Goal: Information Seeking & Learning: Learn about a topic

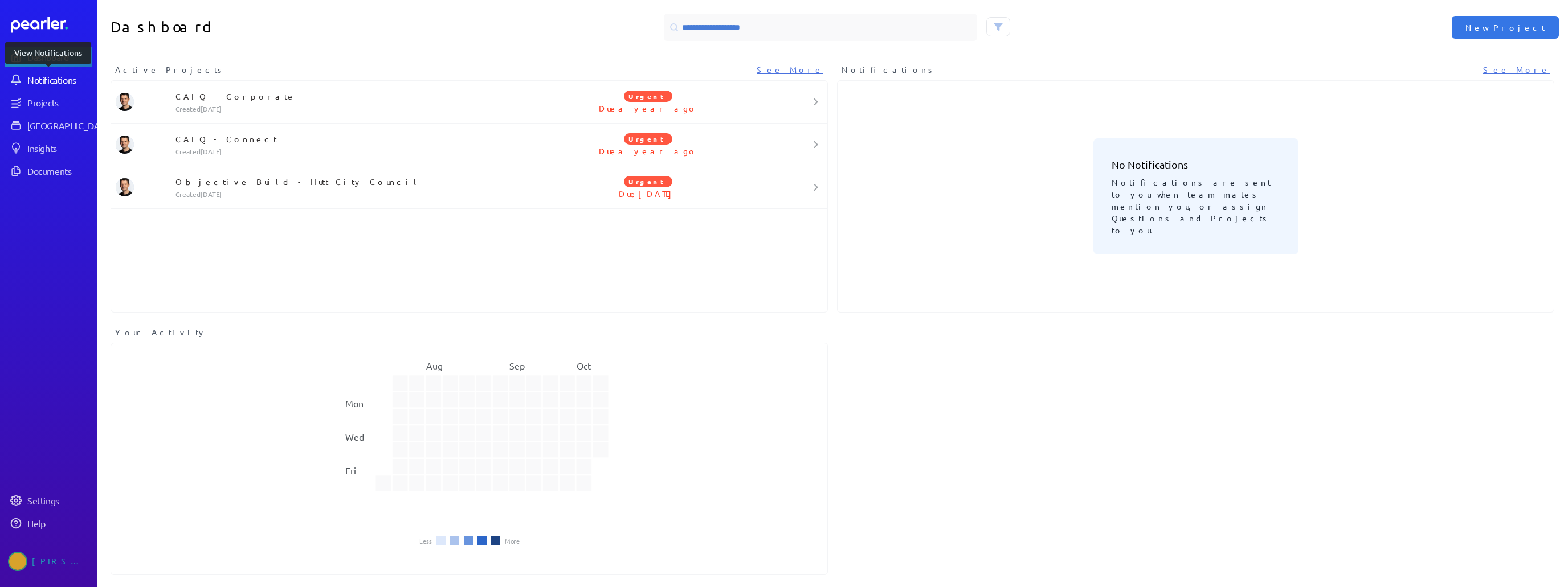
click at [53, 80] on div "Notifications" at bounding box center [59, 80] width 64 height 12
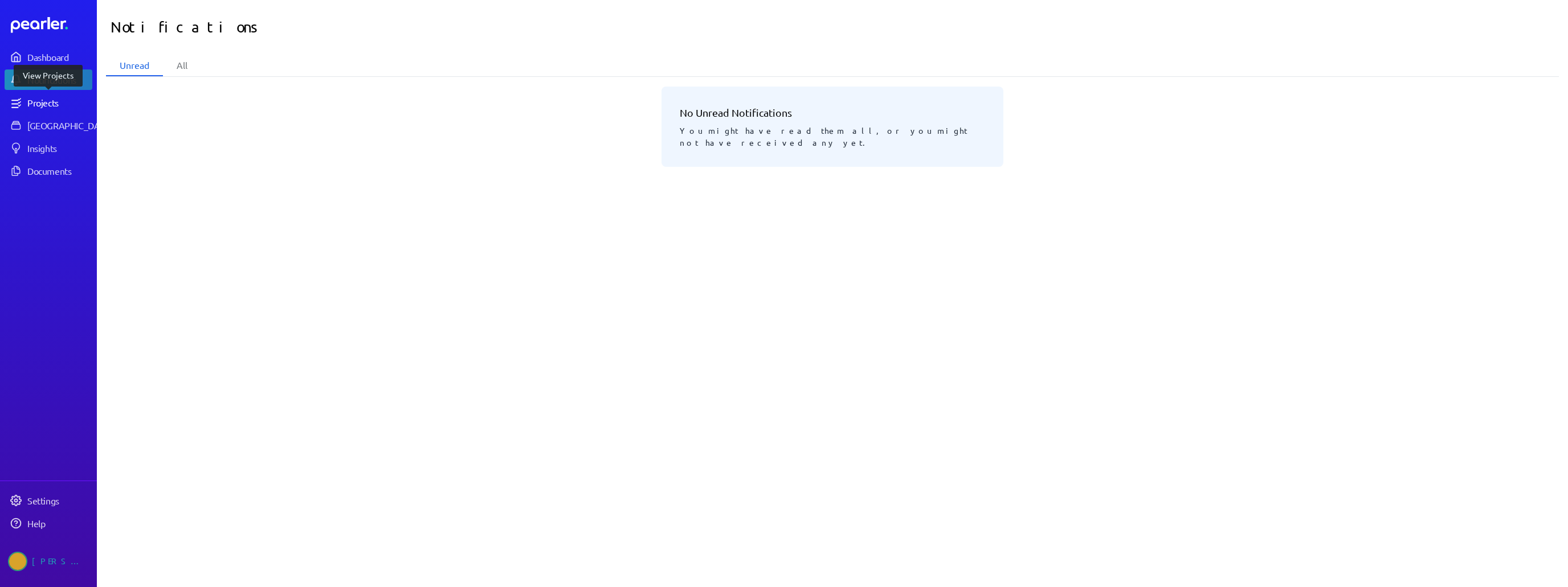
click at [49, 104] on div "Projects" at bounding box center [59, 102] width 64 height 12
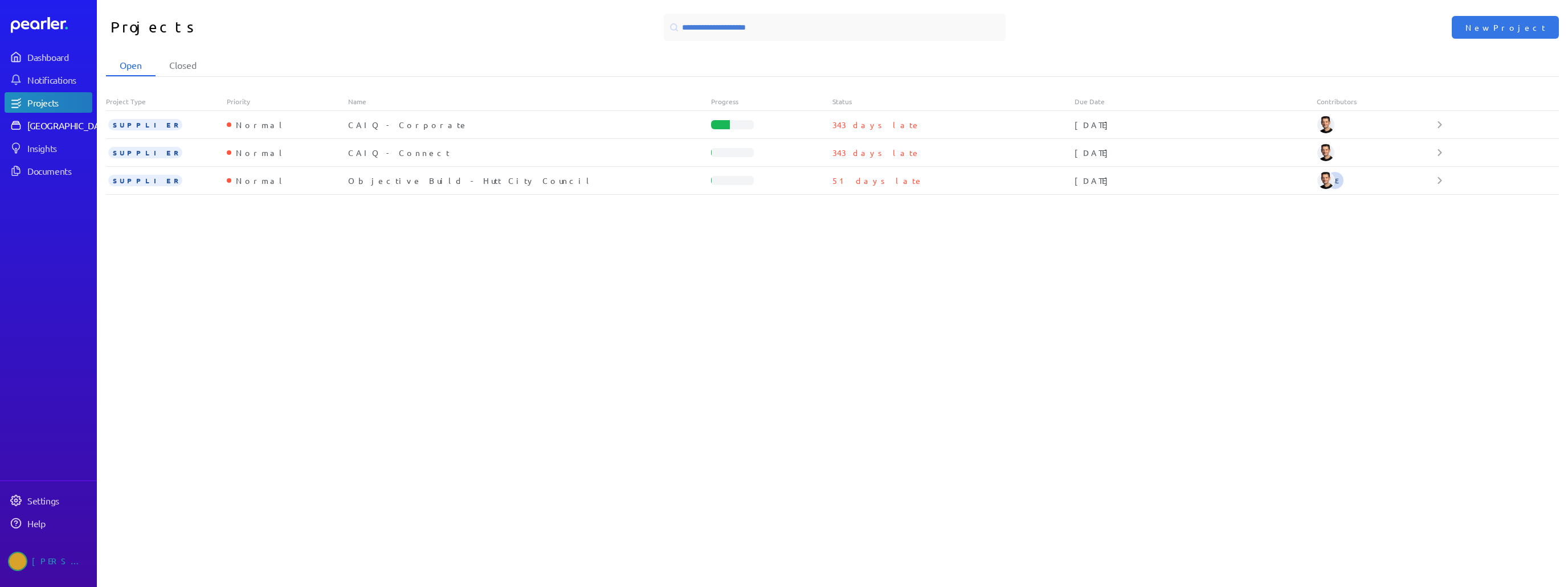
click at [51, 129] on div "[GEOGRAPHIC_DATA]" at bounding box center [69, 125] width 85 height 12
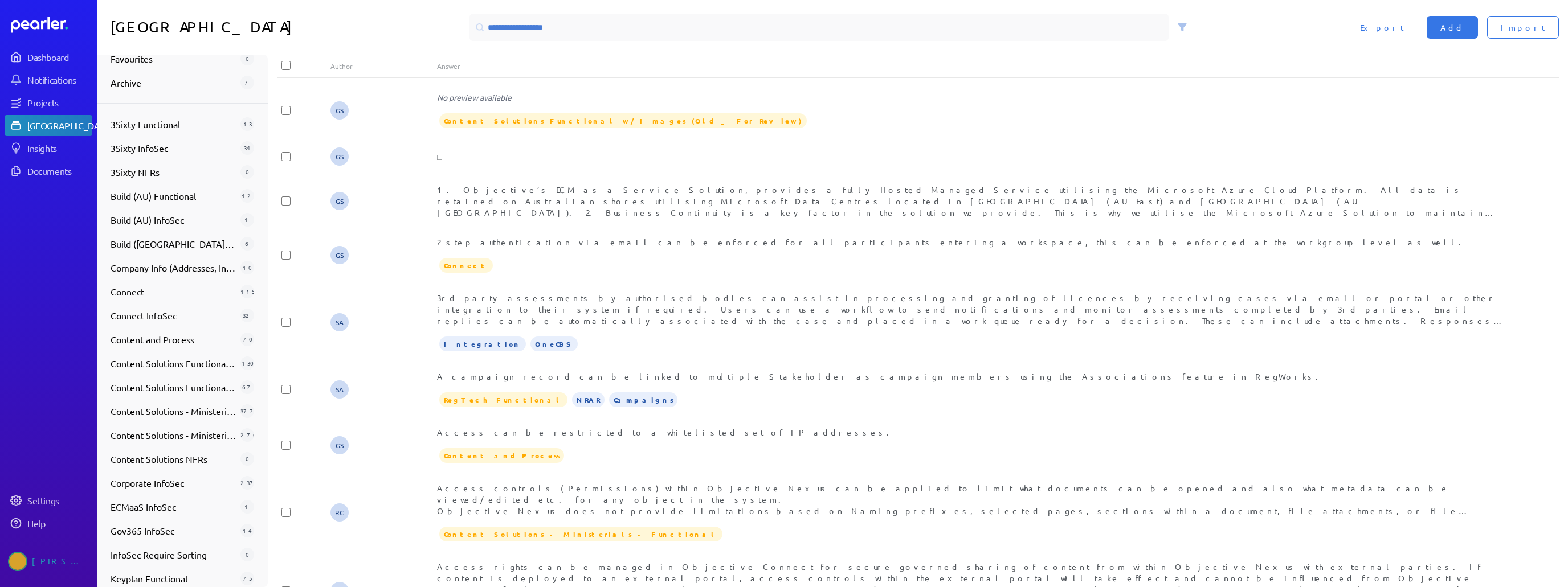
scroll to position [118, 0]
click at [170, 239] on span "Build ([GEOGRAPHIC_DATA]) InfoSec" at bounding box center [173, 242] width 126 height 13
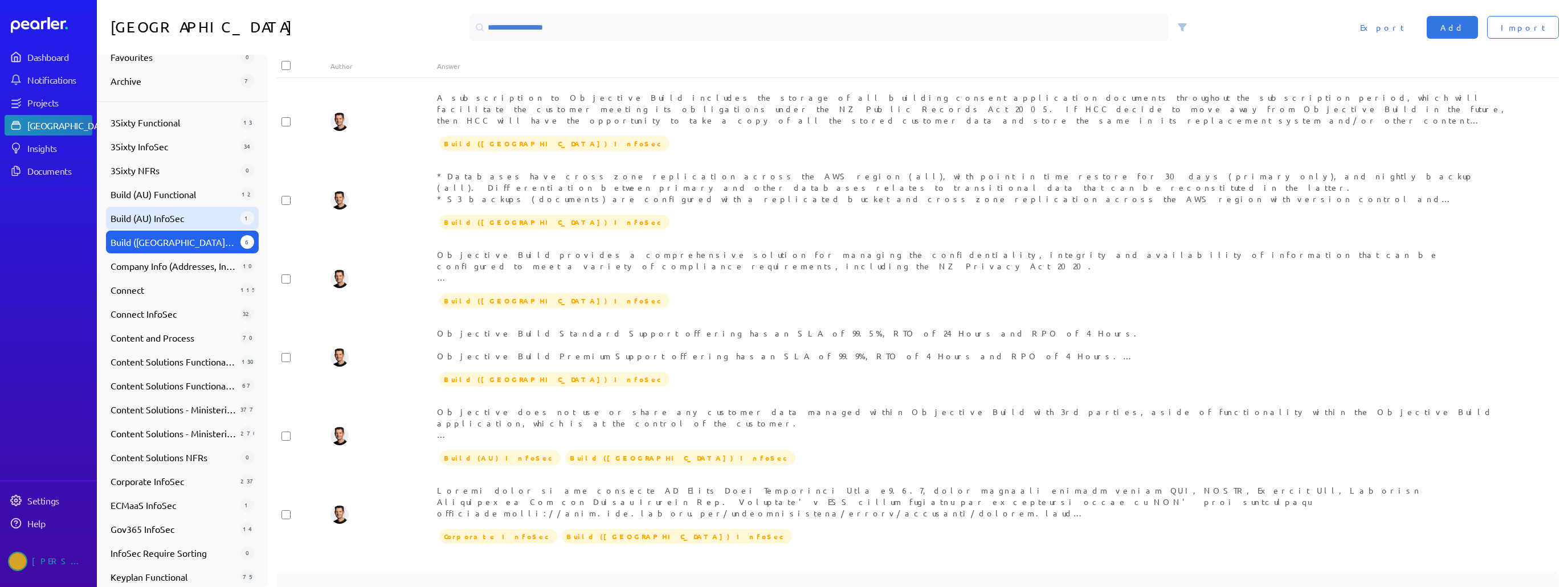
click at [176, 216] on span "Build (AU) InfoSec" at bounding box center [173, 218] width 126 height 13
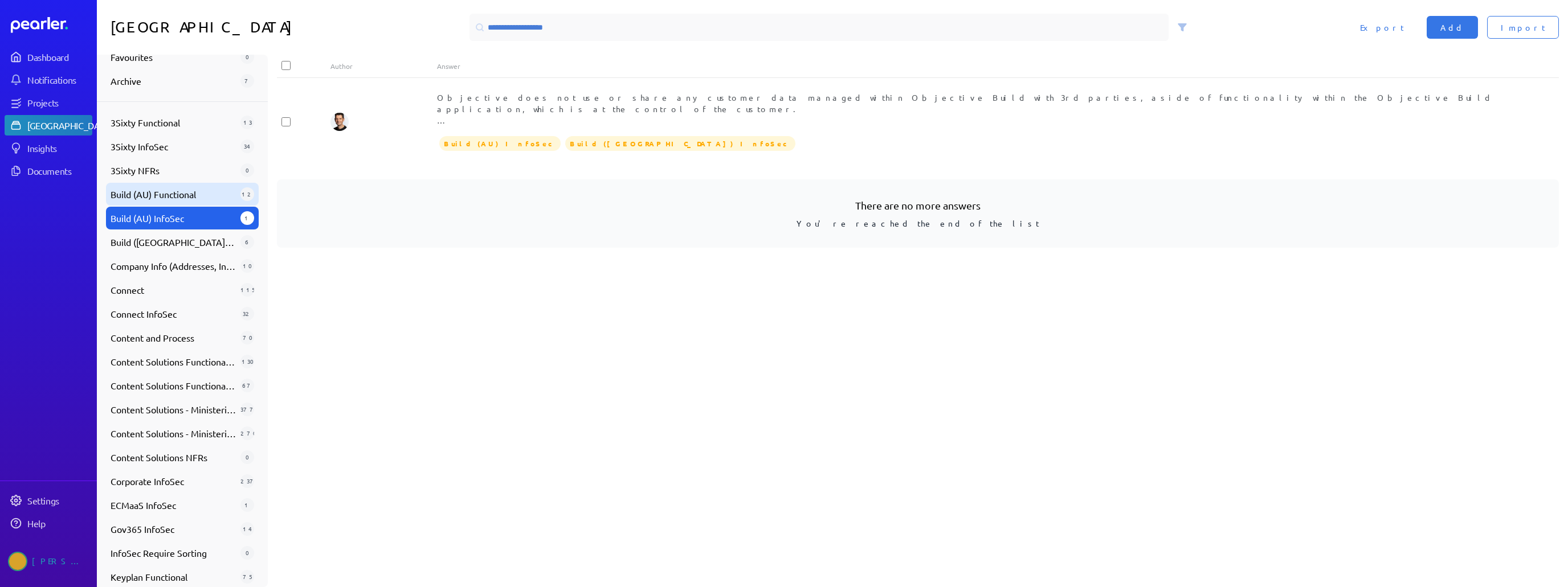
click at [176, 197] on span "Build (AU) Functional" at bounding box center [173, 194] width 126 height 13
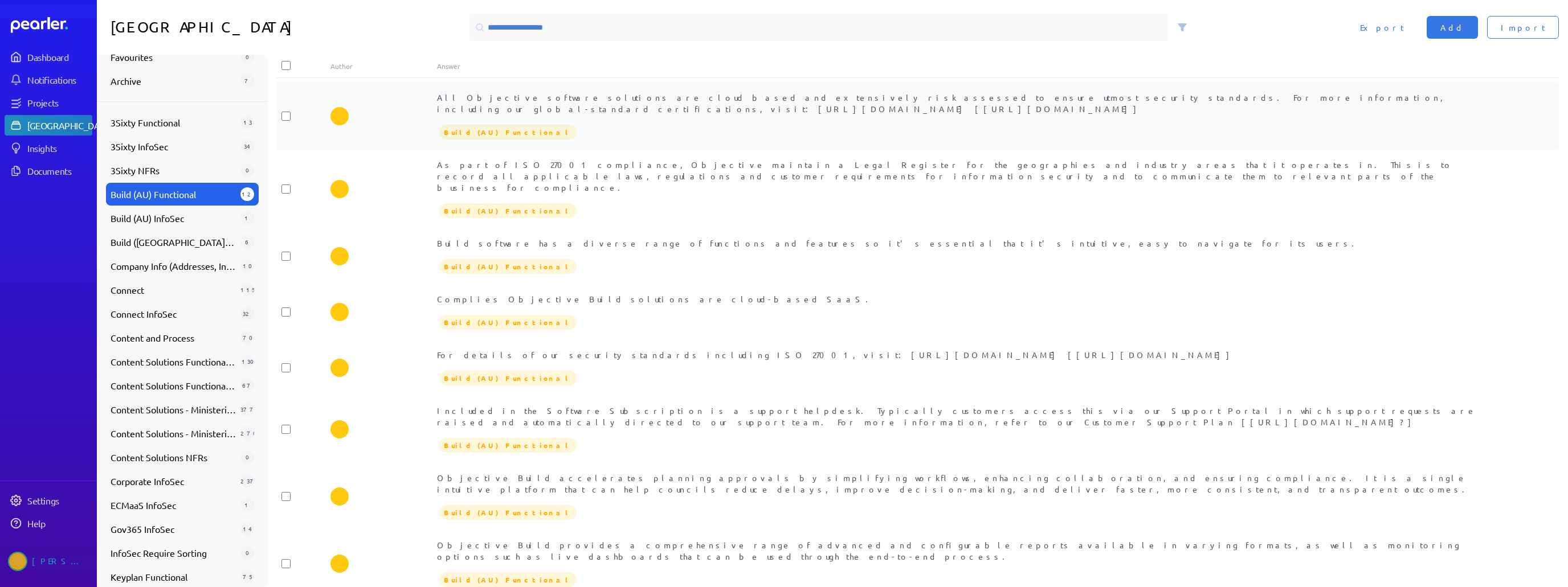
click at [661, 109] on div "All Objective software solutions are cloud based and extensively risk assessed …" at bounding box center [971, 116] width 1068 height 49
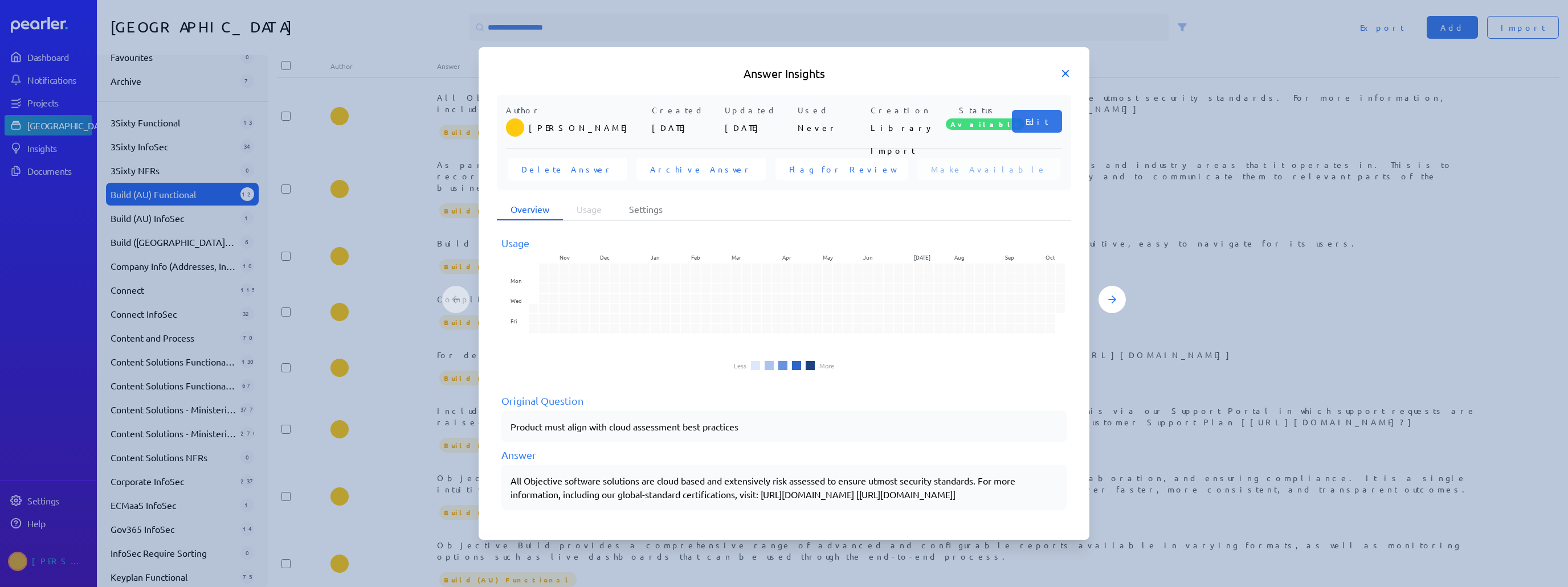
click at [784, 70] on icon at bounding box center [1065, 73] width 12 height 12
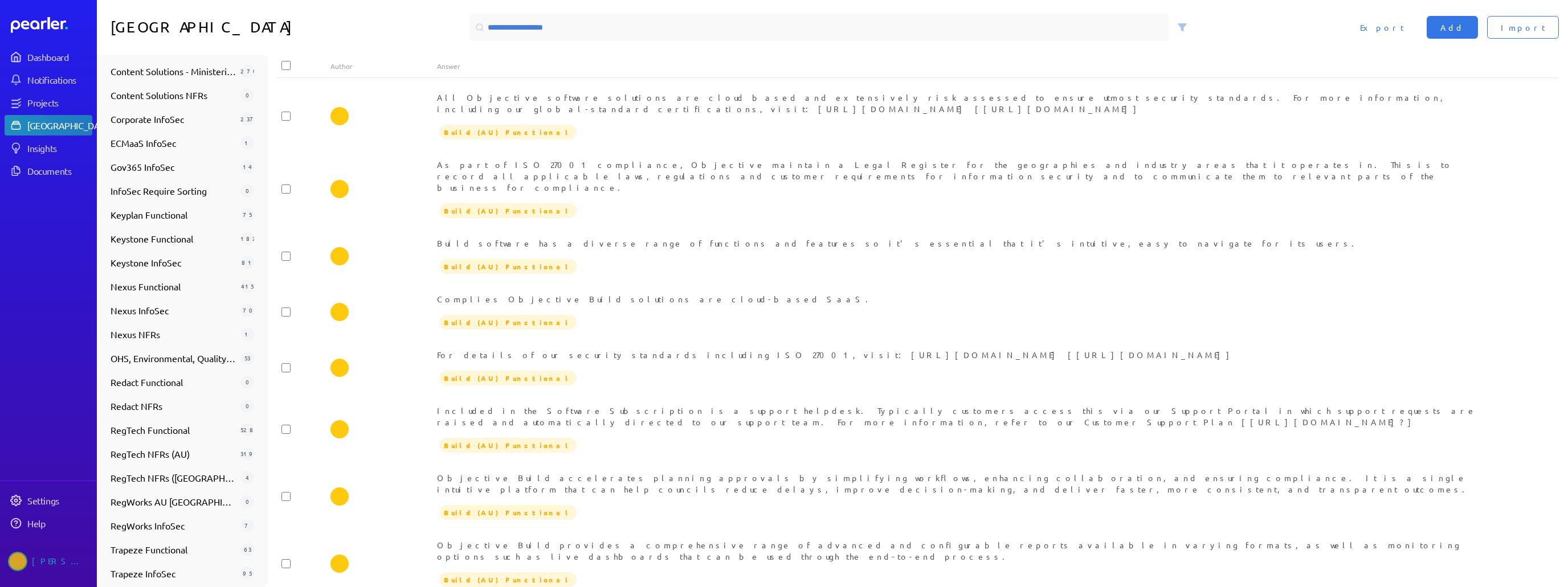
scroll to position [487, 0]
click at [169, 564] on span "Trapeze InfoSec" at bounding box center [173, 565] width 126 height 13
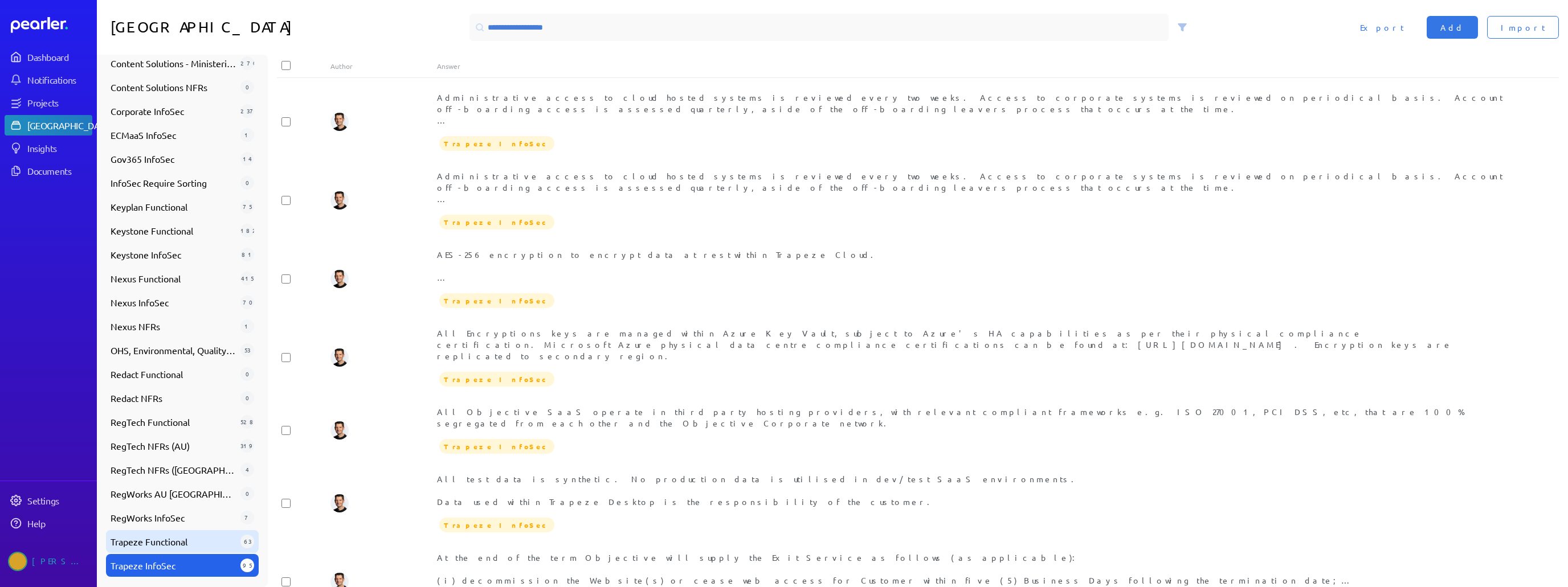
click at [179, 539] on span "Trapeze Functional" at bounding box center [173, 541] width 126 height 13
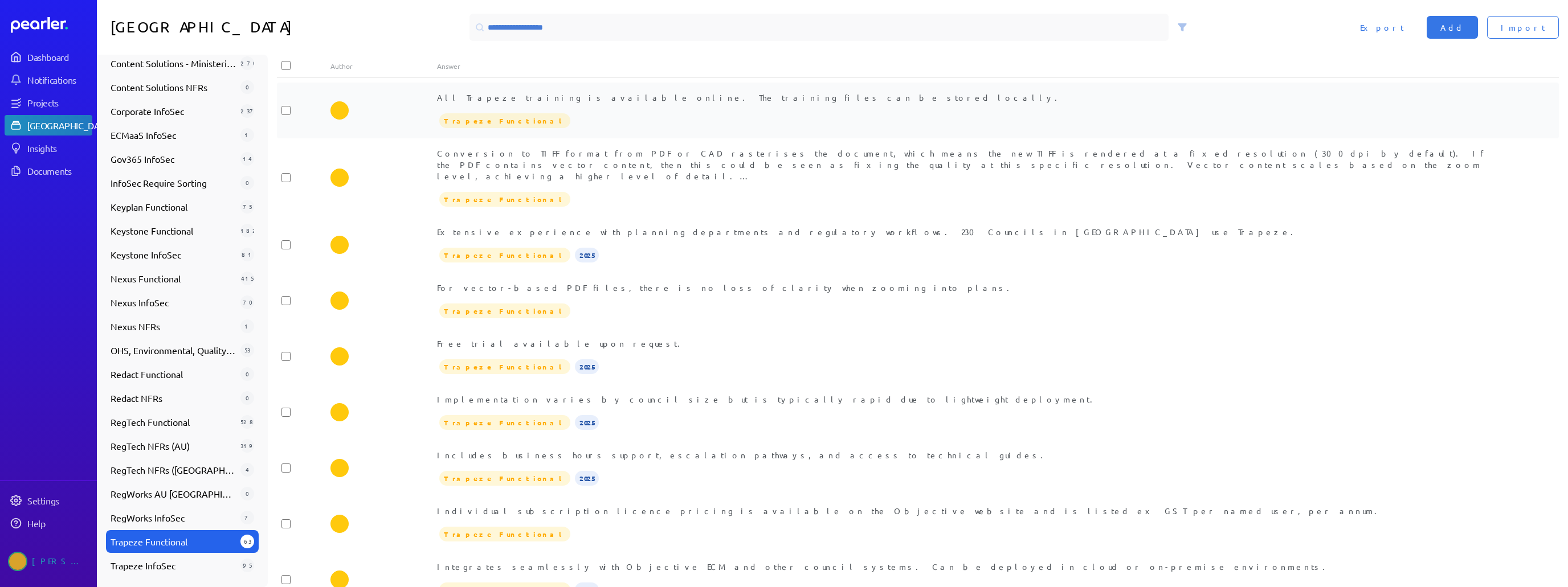
click at [620, 95] on div "All Trapeze training is available online. The training files can be stored loca…" at bounding box center [971, 97] width 1068 height 12
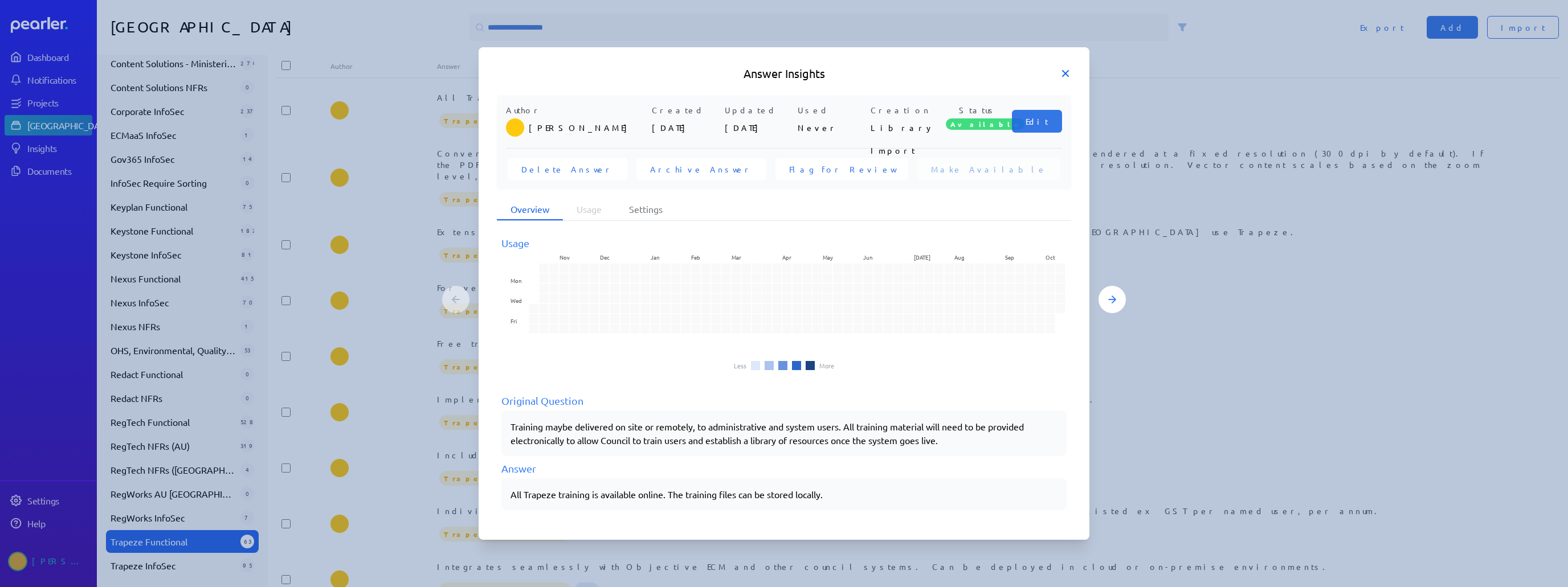
click at [784, 77] on icon at bounding box center [1065, 73] width 12 height 12
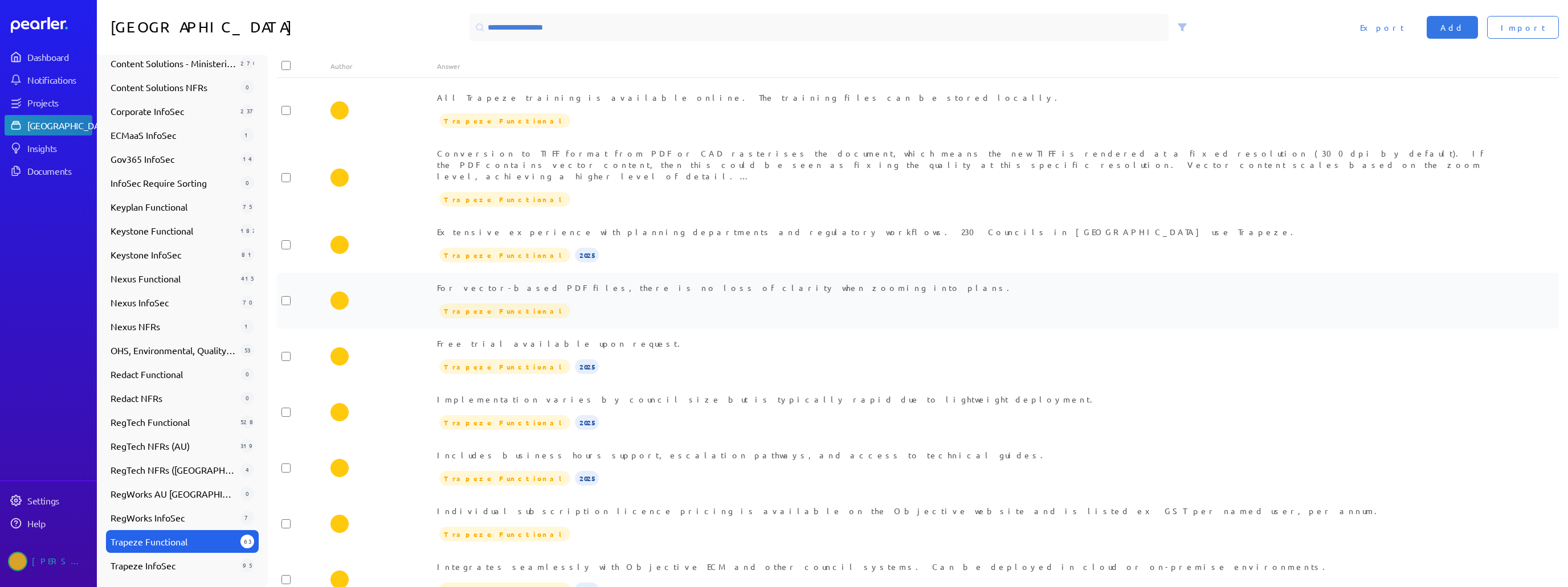
click at [621, 294] on div "For vector-based PDF files, there is no loss of clarity when zooming into plans…" at bounding box center [971, 301] width 1068 height 38
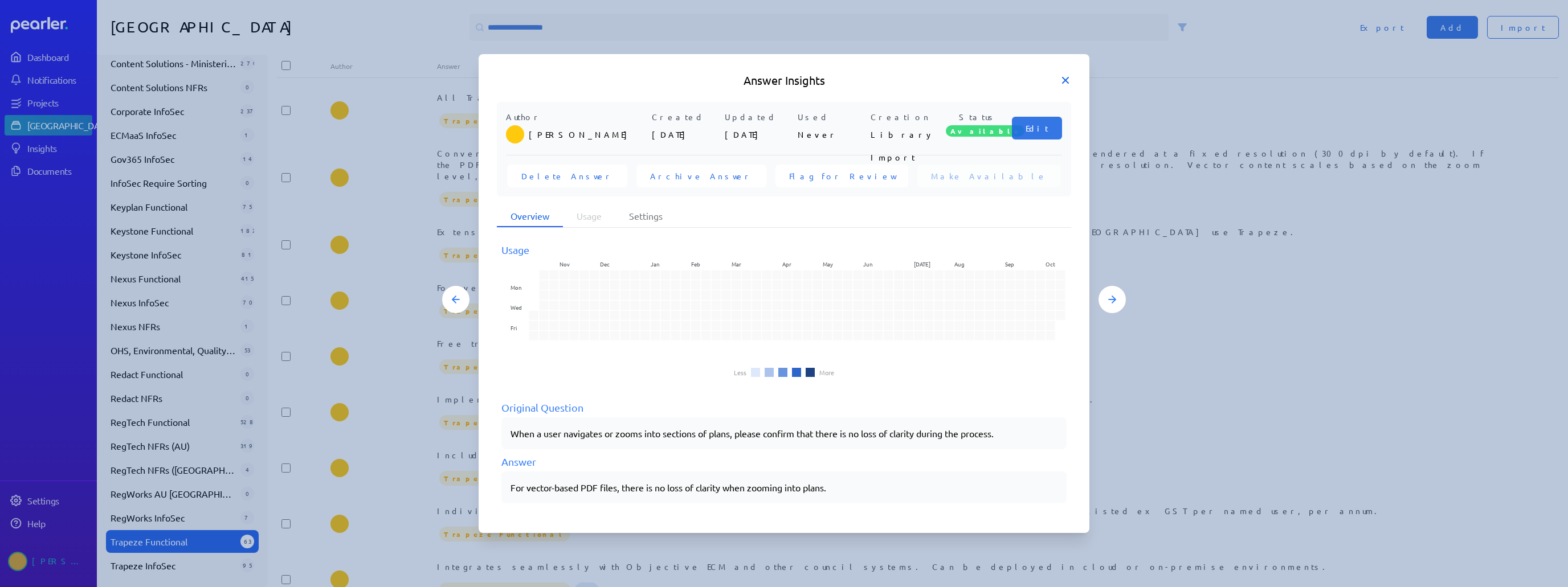
click at [784, 80] on icon at bounding box center [1065, 80] width 12 height 12
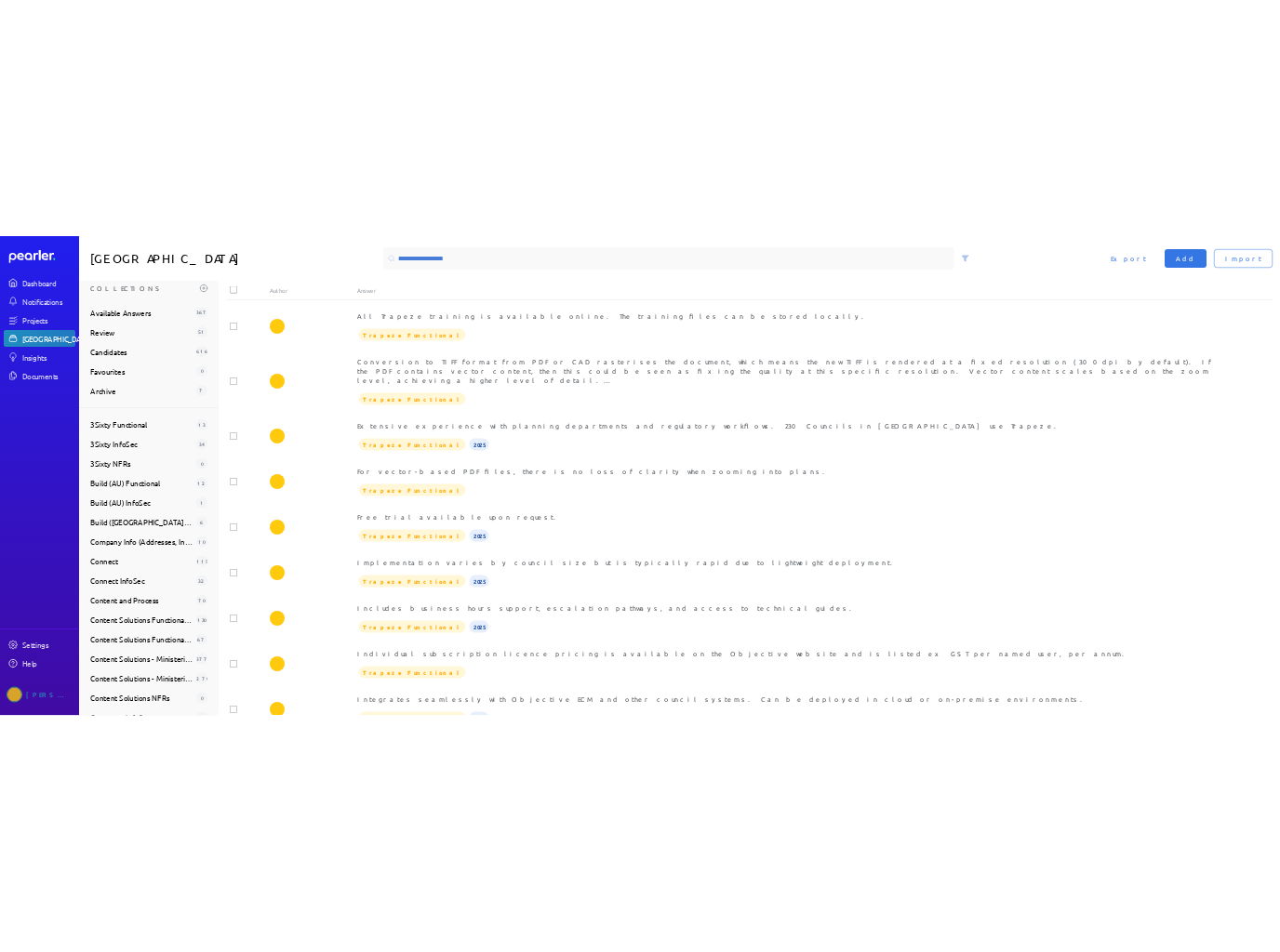
scroll to position [0, 0]
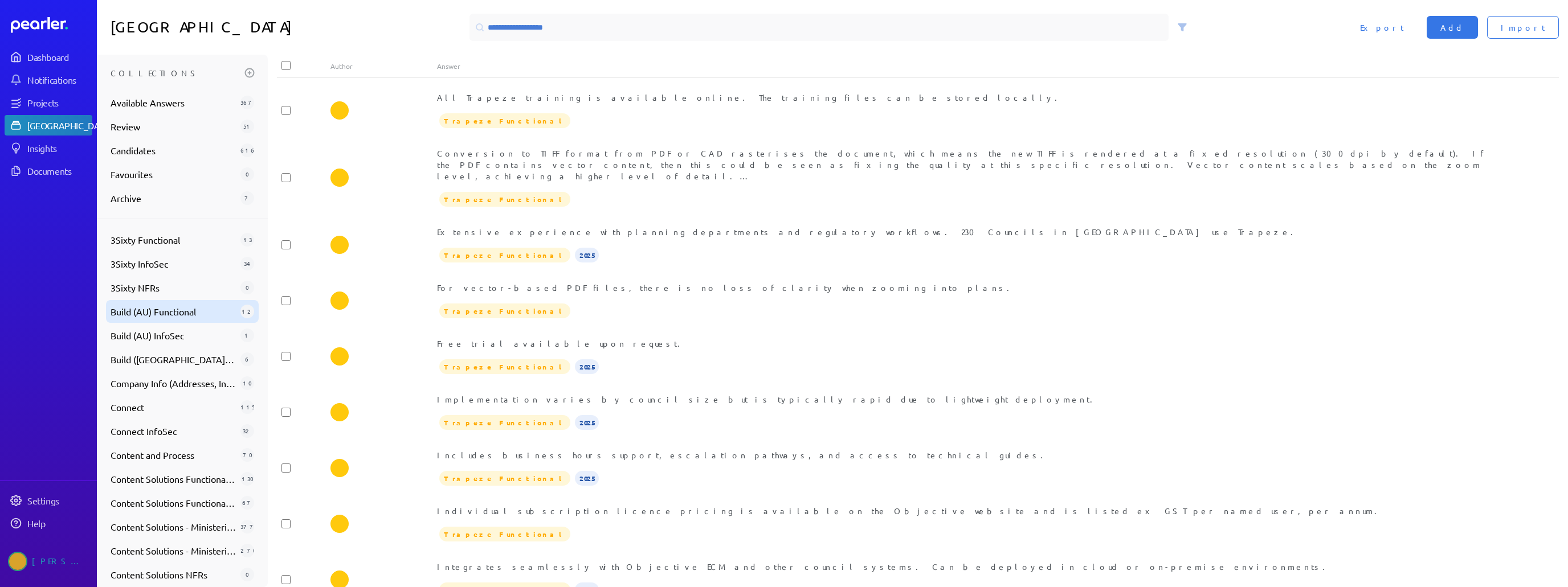
click at [193, 315] on span "Build (AU) Functional" at bounding box center [173, 311] width 126 height 13
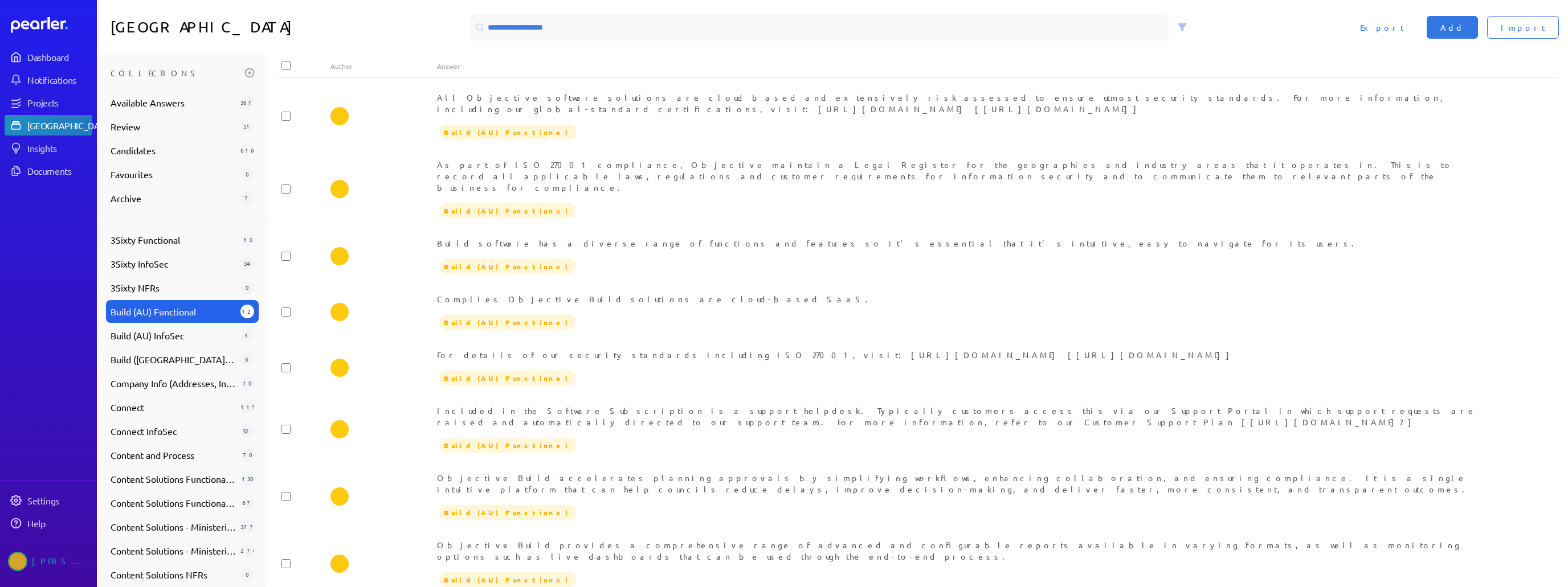
click at [51, 92] on div "Dashboard Notifications Projects Answer Library Insights Documents" at bounding box center [48, 114] width 88 height 135
click at [51, 100] on div "Projects" at bounding box center [59, 102] width 64 height 12
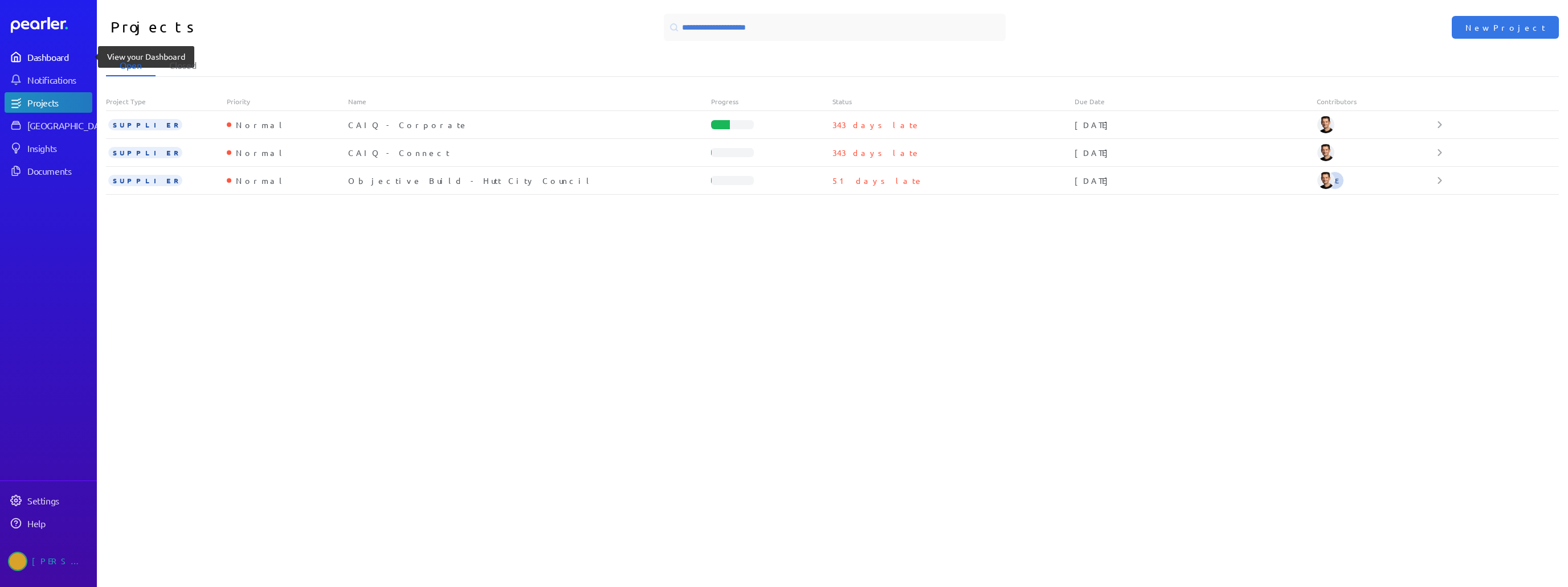
click at [52, 65] on link "Dashboard" at bounding box center [48, 57] width 88 height 21
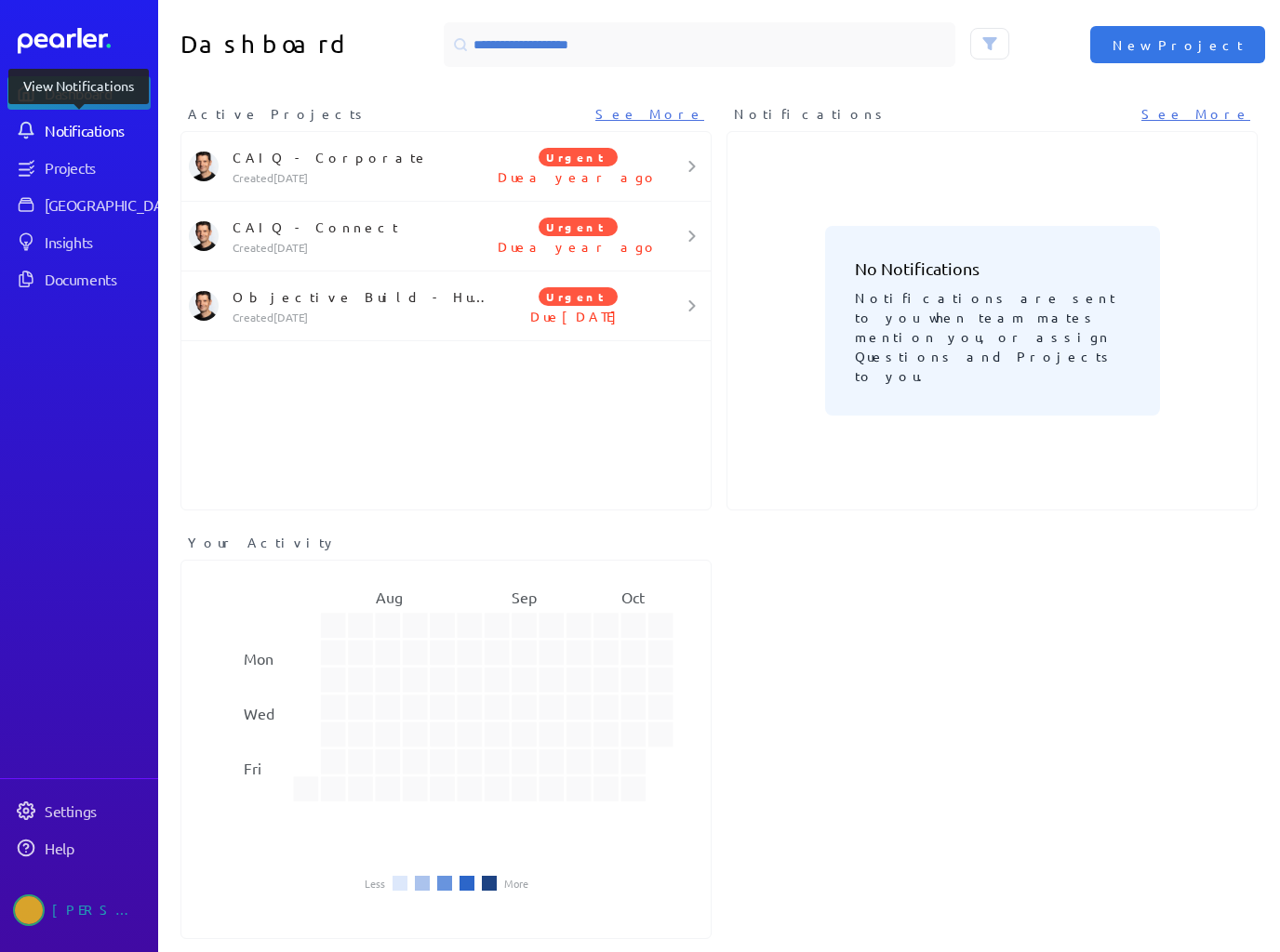
click at [67, 144] on link "Notifications" at bounding box center [79, 130] width 143 height 34
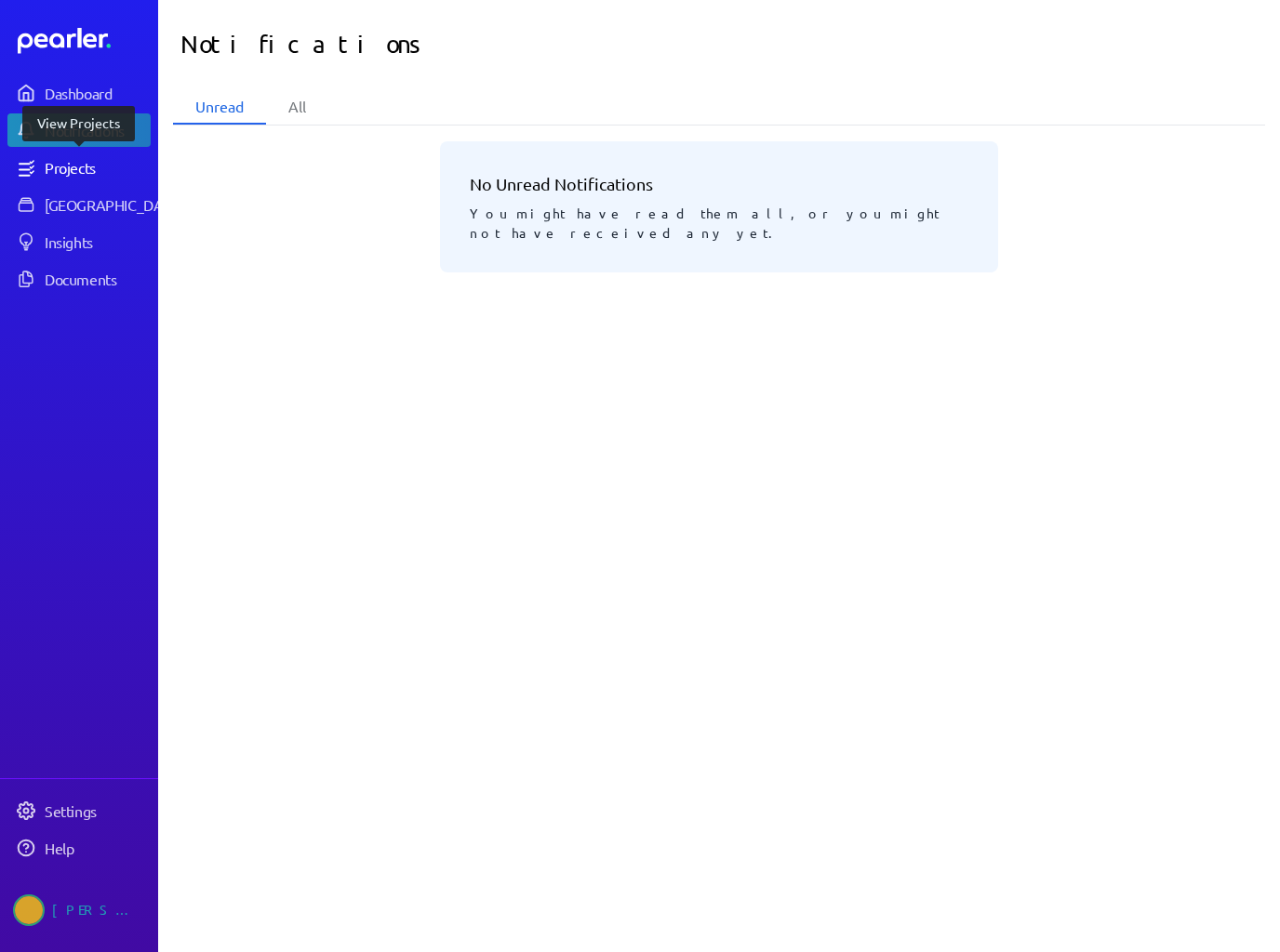
click at [79, 164] on div "Projects" at bounding box center [96, 167] width 104 height 19
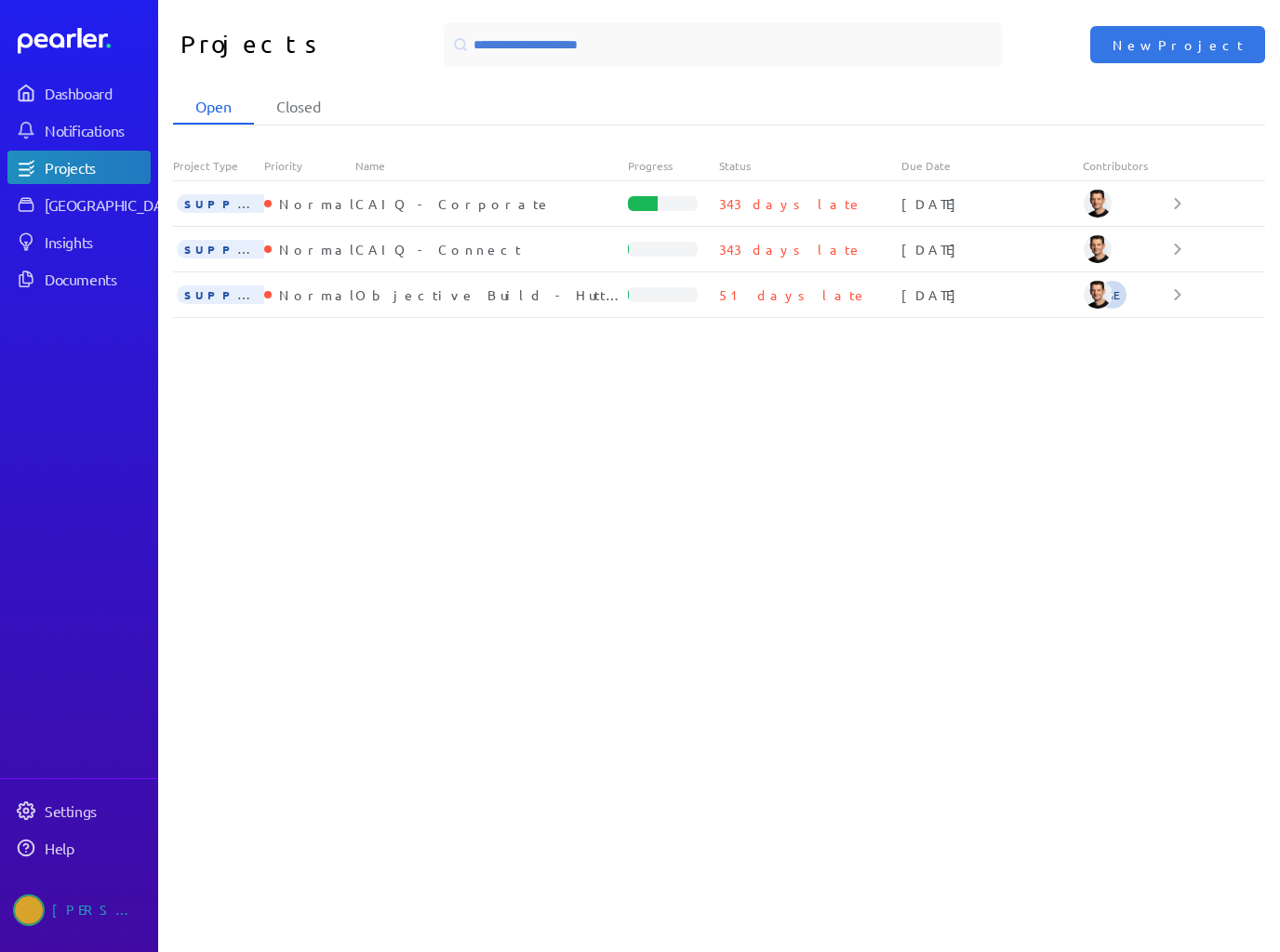
drag, startPoint x: 1257, startPoint y: 538, endPoint x: 1218, endPoint y: 923, distance: 387.0
click at [1218, 923] on body "Dashboard Notifications Projects Answer Library Insights Documents Settings Hel…" at bounding box center [640, 546] width 1280 height 1092
